Goal: Navigation & Orientation: Find specific page/section

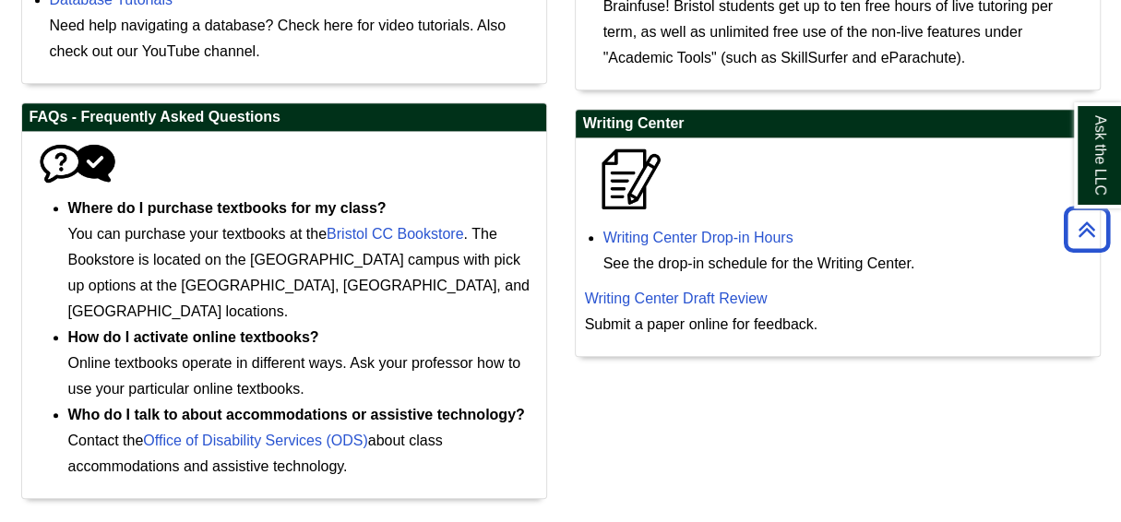
scroll to position [989, 0]
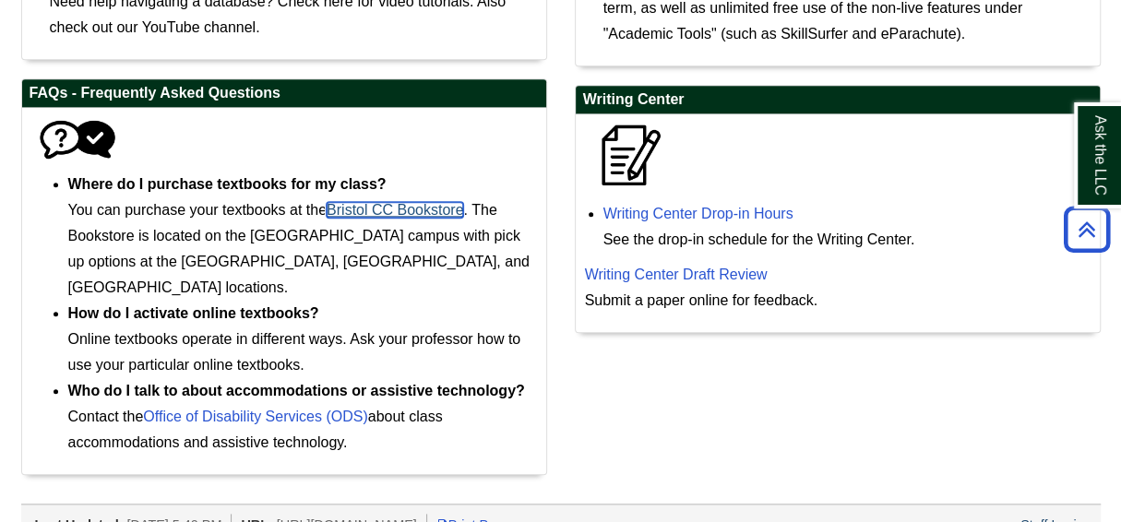
click at [407, 213] on link "Bristol CC Bookstore" at bounding box center [395, 210] width 137 height 16
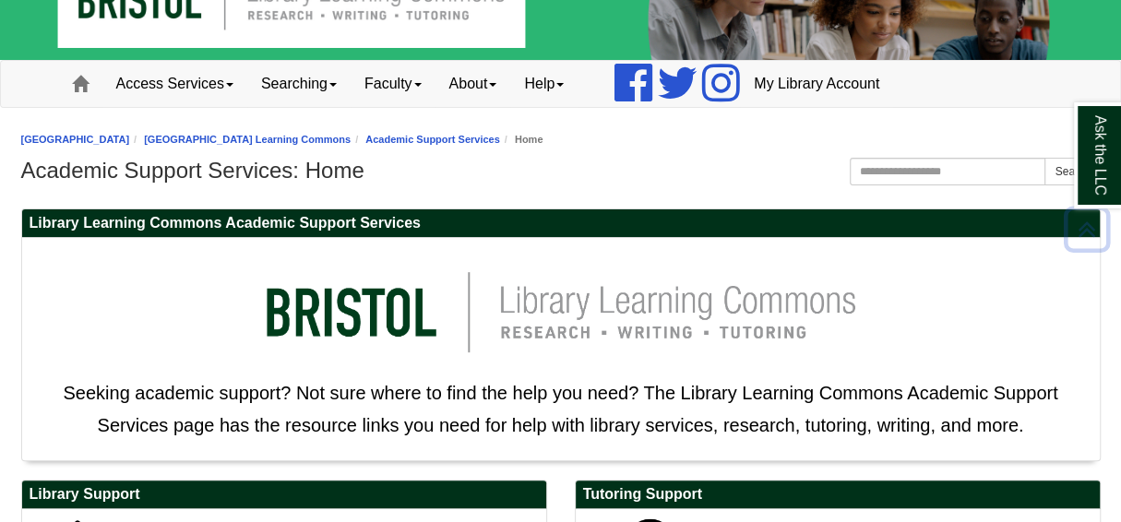
scroll to position [0, 0]
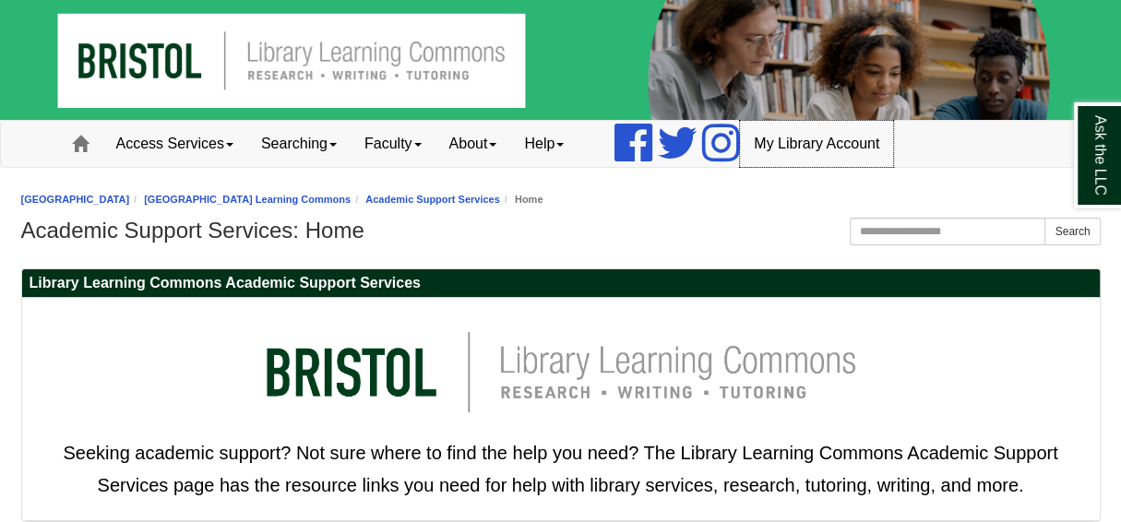
click at [825, 147] on link "My Library Account" at bounding box center [816, 144] width 153 height 46
click at [113, 196] on link "[GEOGRAPHIC_DATA]" at bounding box center [75, 199] width 109 height 11
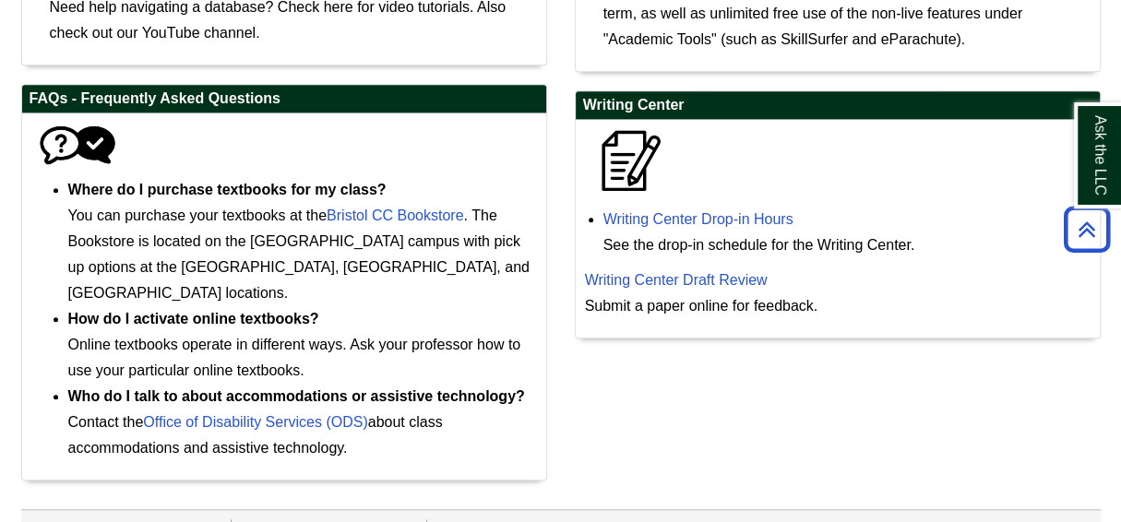
scroll to position [989, 0]
